Goal: Transaction & Acquisition: Purchase product/service

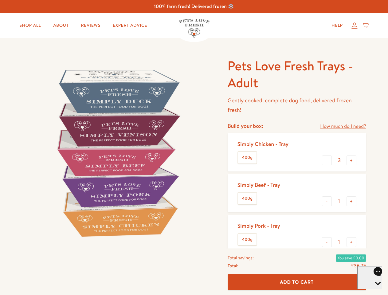
click at [194, 147] on img at bounding box center [117, 152] width 191 height 191
click at [343, 126] on link "How much do I need?" at bounding box center [343, 126] width 46 height 8
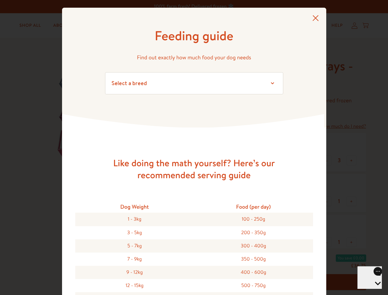
click at [327, 160] on div "Feeding guide Find out exactly how much food your dog needs Select a breed Affe…" at bounding box center [194, 147] width 388 height 295
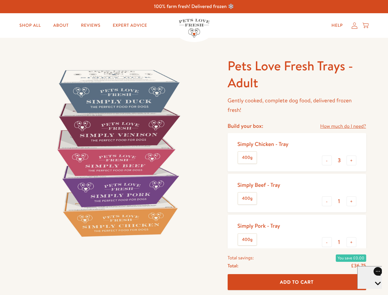
click at [351, 160] on button "+" at bounding box center [351, 160] width 10 height 10
type input "4"
click at [327, 201] on button "-" at bounding box center [327, 201] width 10 height 10
click at [351, 201] on button "+" at bounding box center [351, 201] width 10 height 10
type input "1"
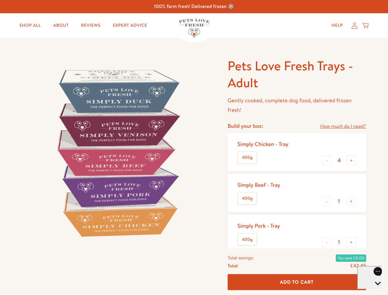
click at [327, 242] on button "-" at bounding box center [327, 242] width 10 height 10
click at [351, 242] on button "+" at bounding box center [351, 242] width 10 height 10
type input "1"
click at [297, 282] on span "Add To Cart" at bounding box center [297, 282] width 34 height 6
click at [375, 291] on icon "Open gorgias live chat" at bounding box center [378, 294] width 6 height 6
